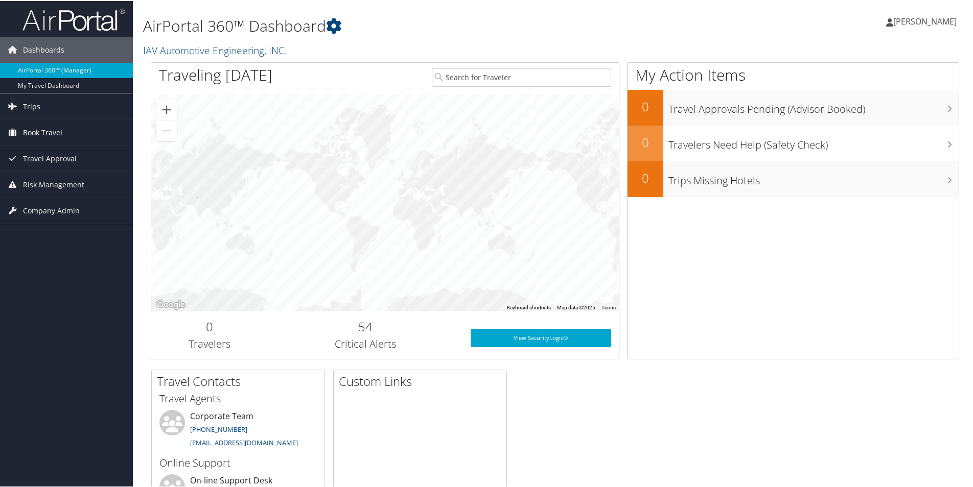
click at [43, 132] on span "Book Travel" at bounding box center [42, 132] width 39 height 26
click at [39, 104] on span "Trips" at bounding box center [31, 106] width 17 height 26
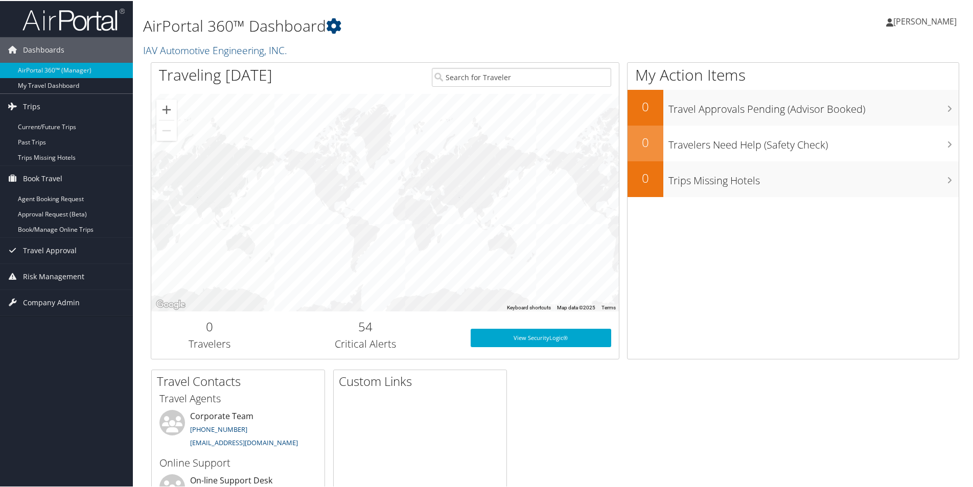
click at [939, 13] on link "[PERSON_NAME]" at bounding box center [926, 20] width 81 height 31
click at [874, 91] on link "View Travel Profile" at bounding box center [897, 90] width 114 height 17
